Goal: Information Seeking & Learning: Understand process/instructions

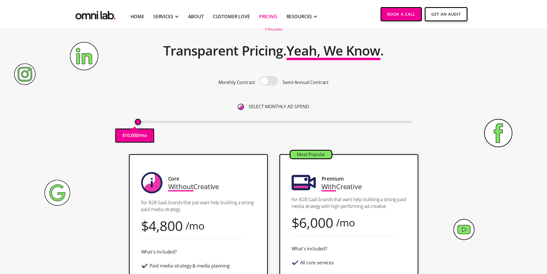
scroll to position [21, 0]
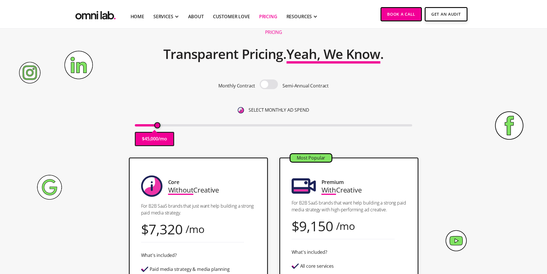
drag, startPoint x: 138, startPoint y: 125, endPoint x: 158, endPoint y: 127, distance: 20.0
type input "45000"
click at [158, 127] on input "range" at bounding box center [273, 125] width 277 height 2
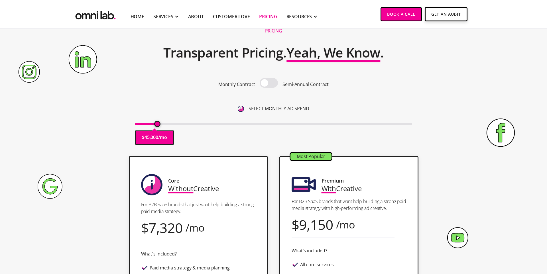
scroll to position [0, 0]
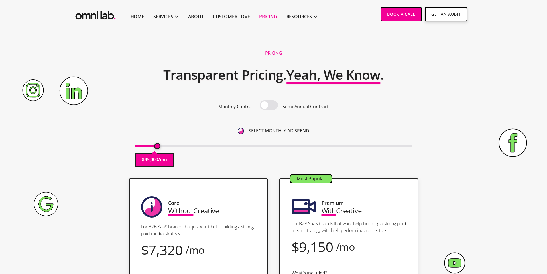
click at [272, 107] on span at bounding box center [269, 105] width 18 height 10
click at [269, 106] on input "checkbox" at bounding box center [269, 106] width 0 height 0
click at [272, 107] on span at bounding box center [269, 105] width 18 height 10
click at [269, 106] on input "checkbox" at bounding box center [269, 106] width 0 height 0
